Goal: Information Seeking & Learning: Learn about a topic

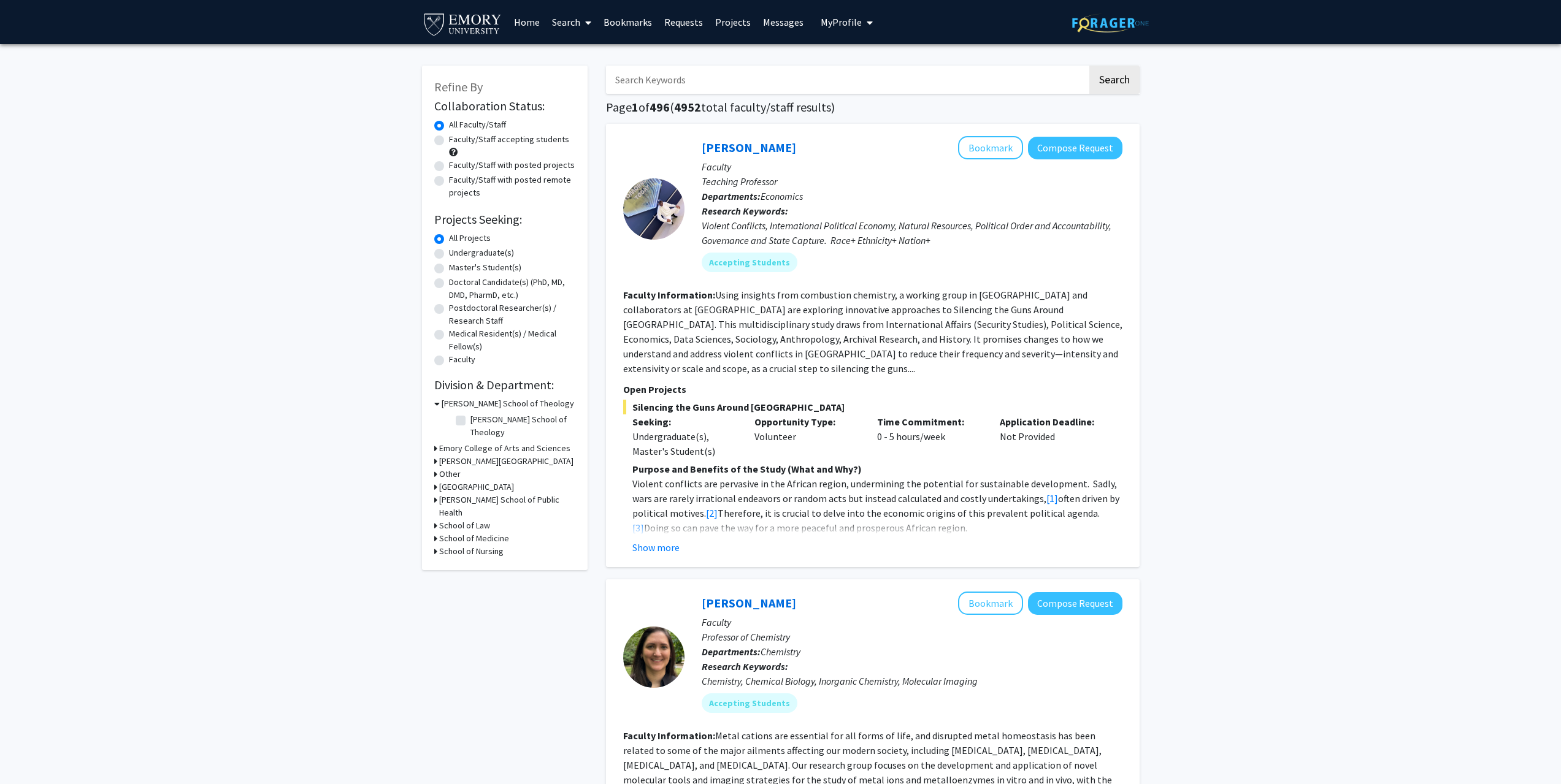
click at [506, 136] on label "Faculty/Staff accepting students" at bounding box center [509, 140] width 120 height 13
click at [457, 136] on input "Faculty/Staff accepting students" at bounding box center [453, 137] width 8 height 8
radio input "true"
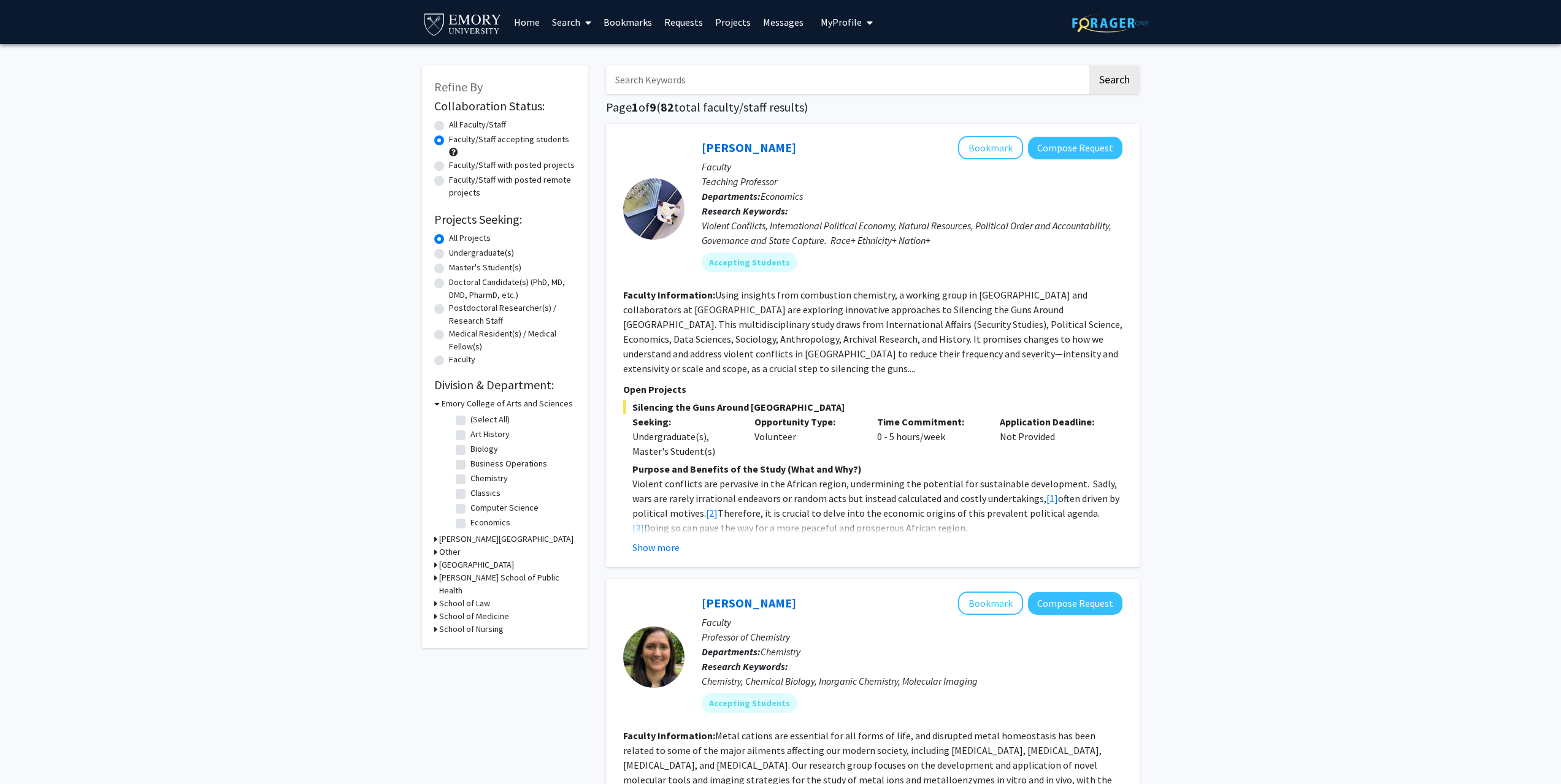
click at [484, 479] on label "Chemistry" at bounding box center [489, 479] width 38 height 13
click at [478, 479] on input "Chemistry" at bounding box center [474, 476] width 8 height 8
checkbox input "true"
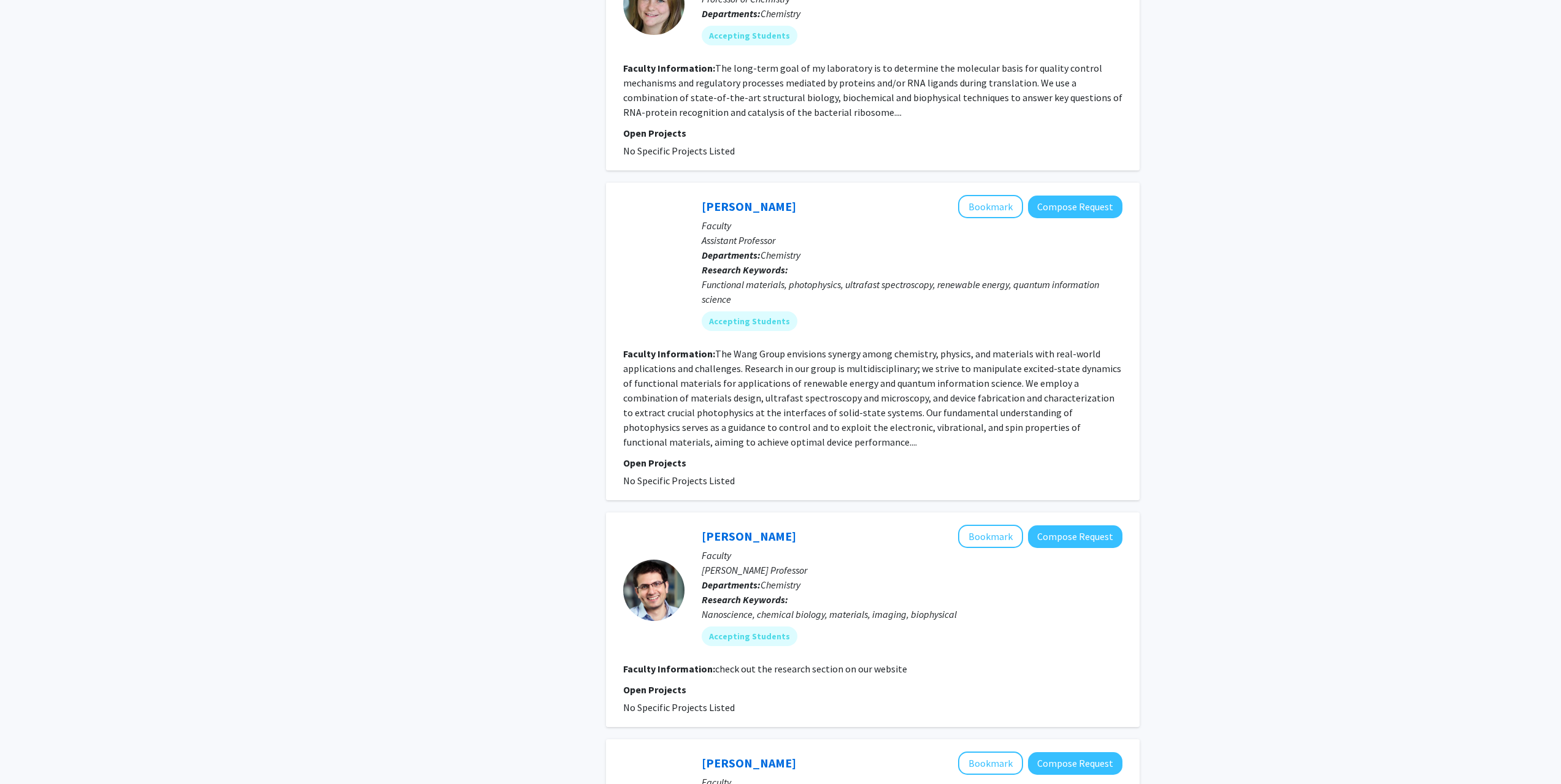
scroll to position [1594, 0]
